Goal: Check status: Check status

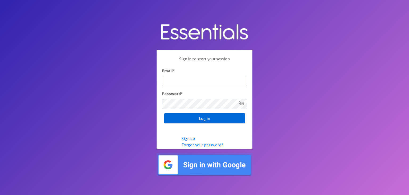
type input "nicole@wtwf.org"
click at [211, 120] on input "Log in" at bounding box center [204, 118] width 81 height 10
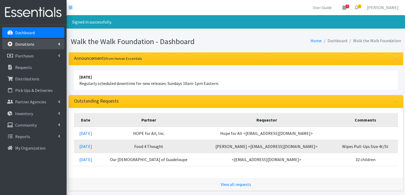
click at [26, 44] on p "Donations" at bounding box center [24, 43] width 19 height 5
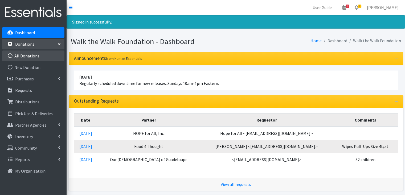
click at [26, 55] on link "All Donations" at bounding box center [33, 55] width 62 height 11
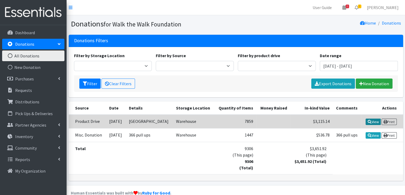
click at [381, 125] on link "View" at bounding box center [373, 121] width 15 height 6
